Goal: Navigation & Orientation: Find specific page/section

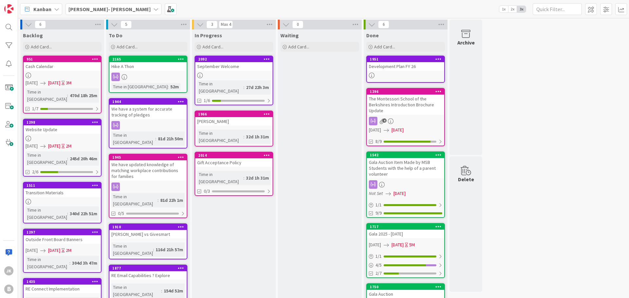
click at [153, 10] on icon at bounding box center [155, 9] width 5 height 5
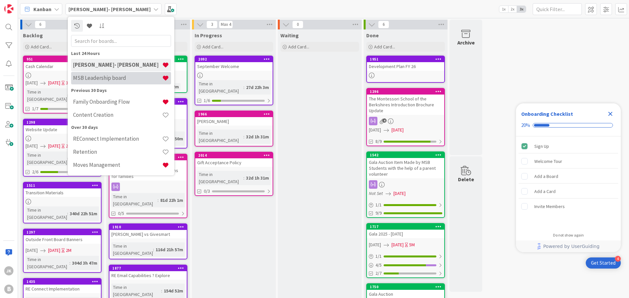
click at [123, 79] on h4 "MSB Leadership board" at bounding box center [117, 78] width 89 height 7
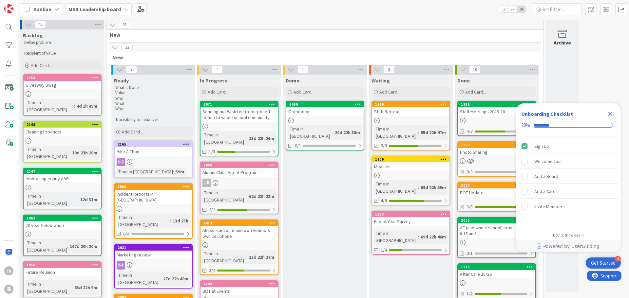
click at [127, 12] on div "MSB Leadership board" at bounding box center [99, 9] width 66 height 12
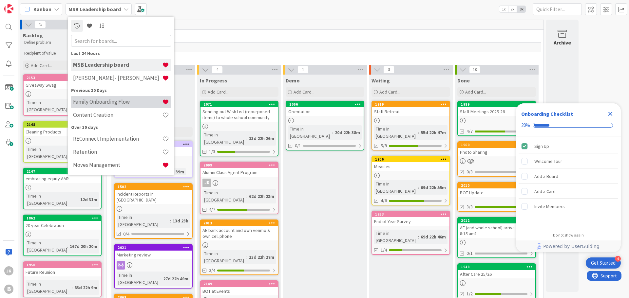
click at [131, 100] on h4 "Family Onboarding Flow" at bounding box center [117, 102] width 89 height 7
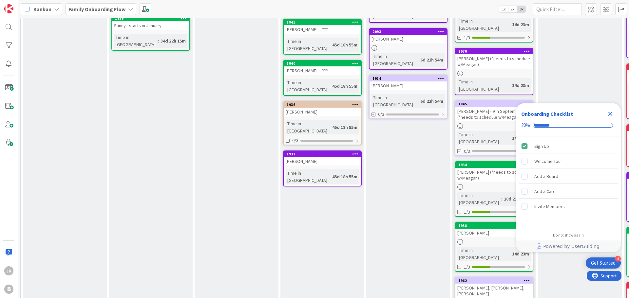
scroll to position [1, 0]
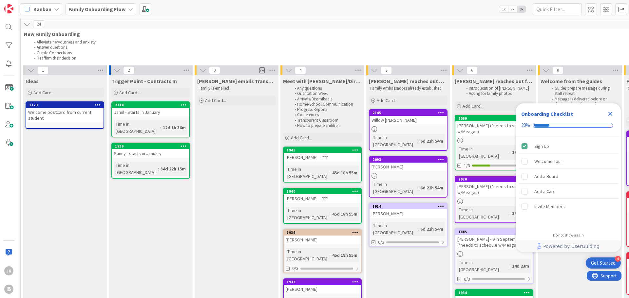
click at [610, 114] on icon "Close Checklist" at bounding box center [610, 114] width 4 height 4
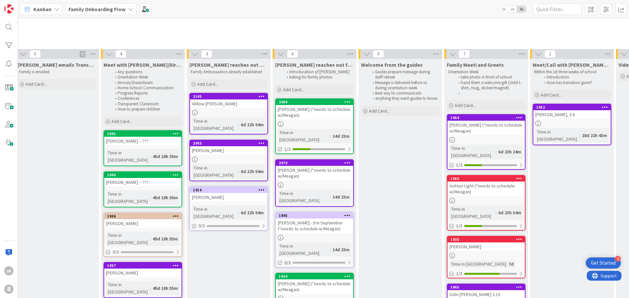
scroll to position [0, 179]
